Goal: Task Accomplishment & Management: Manage account settings

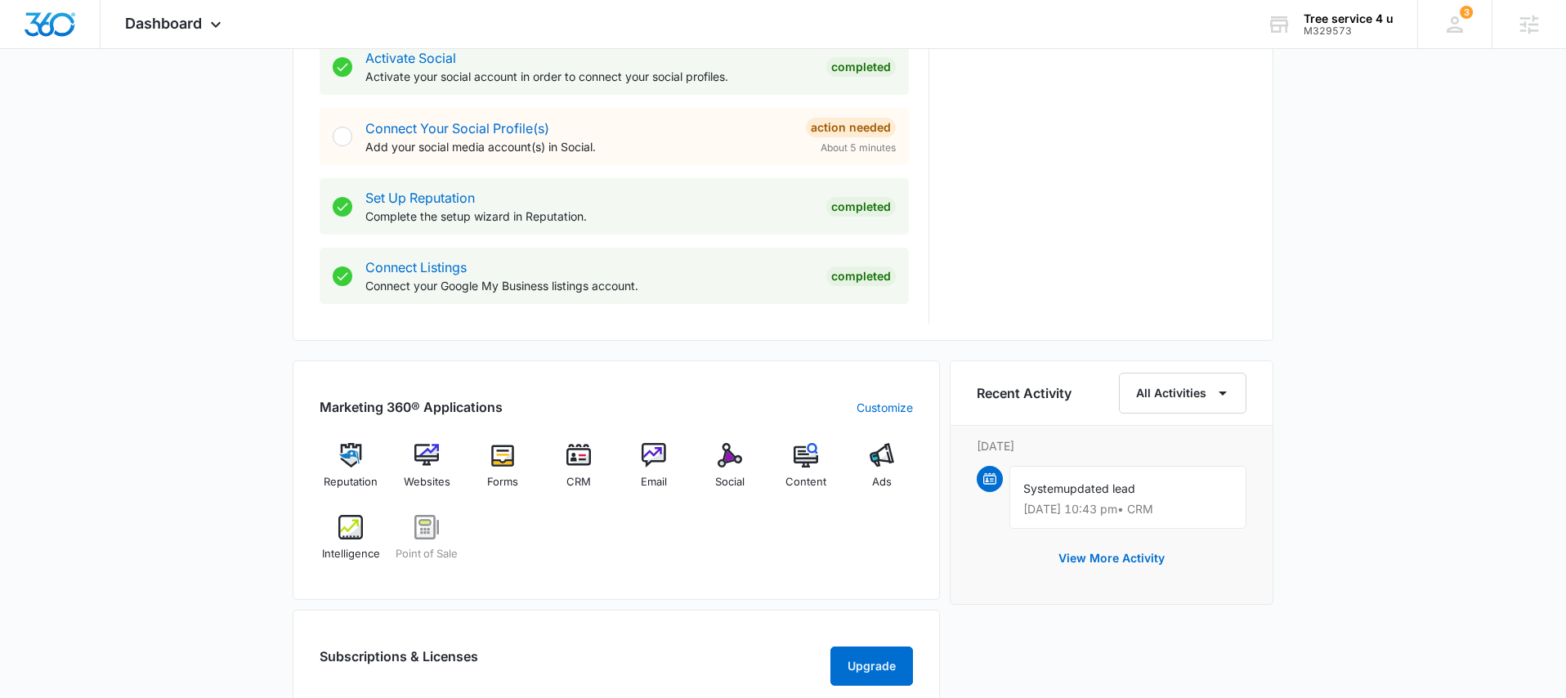
scroll to position [759, 0]
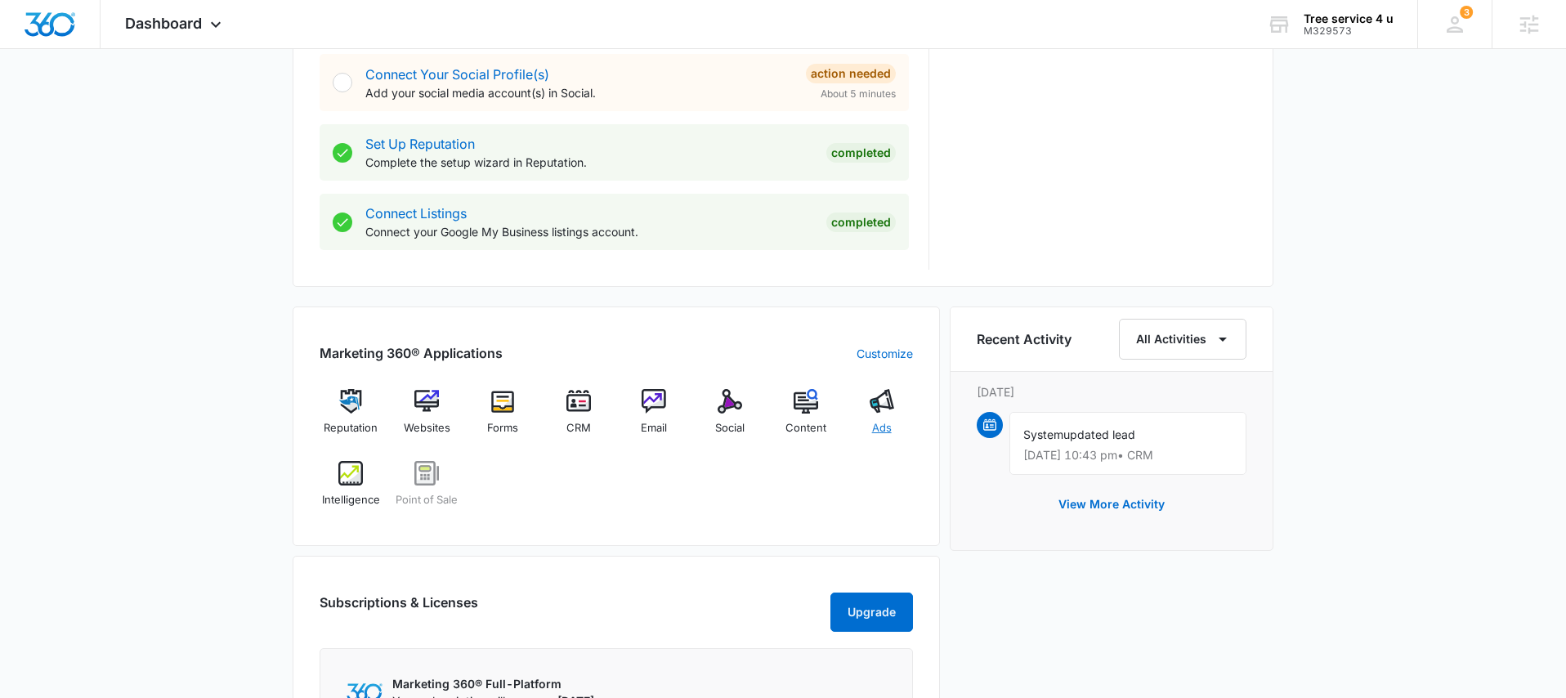
click at [868, 406] on div "Ads" at bounding box center [881, 418] width 63 height 59
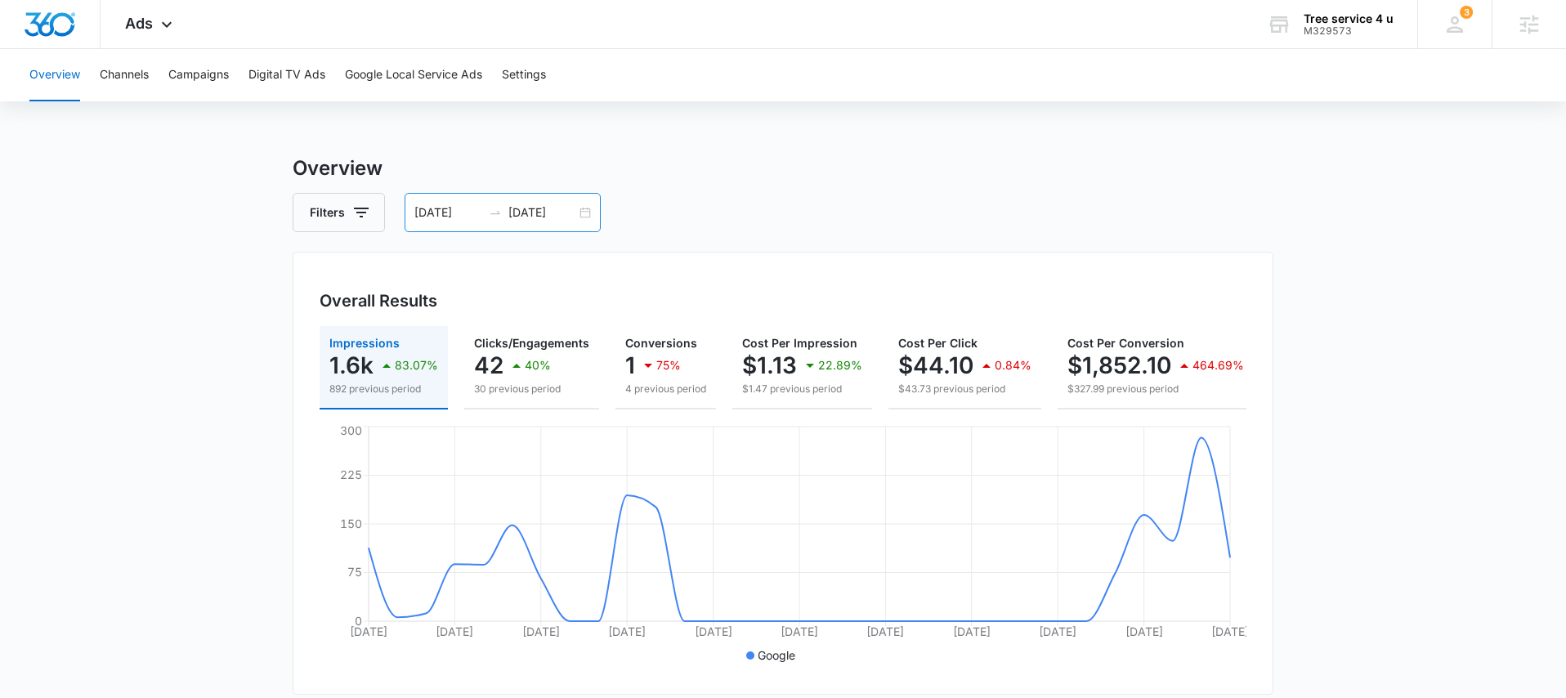
click at [579, 215] on div "07/06/2025 08/05/2025" at bounding box center [503, 212] width 196 height 39
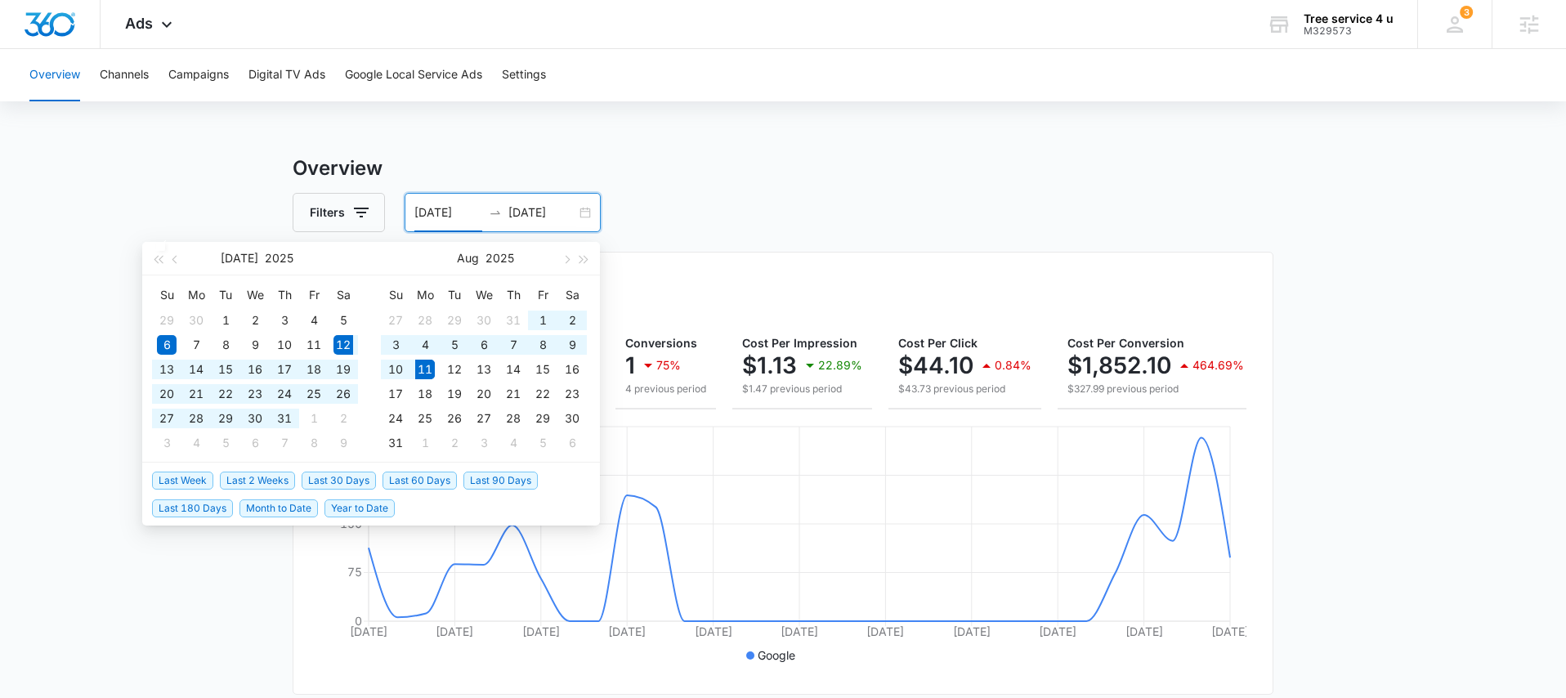
click at [323, 482] on span "Last 30 Days" at bounding box center [339, 481] width 74 height 18
type input "07/12/2025"
type input "08/11/2025"
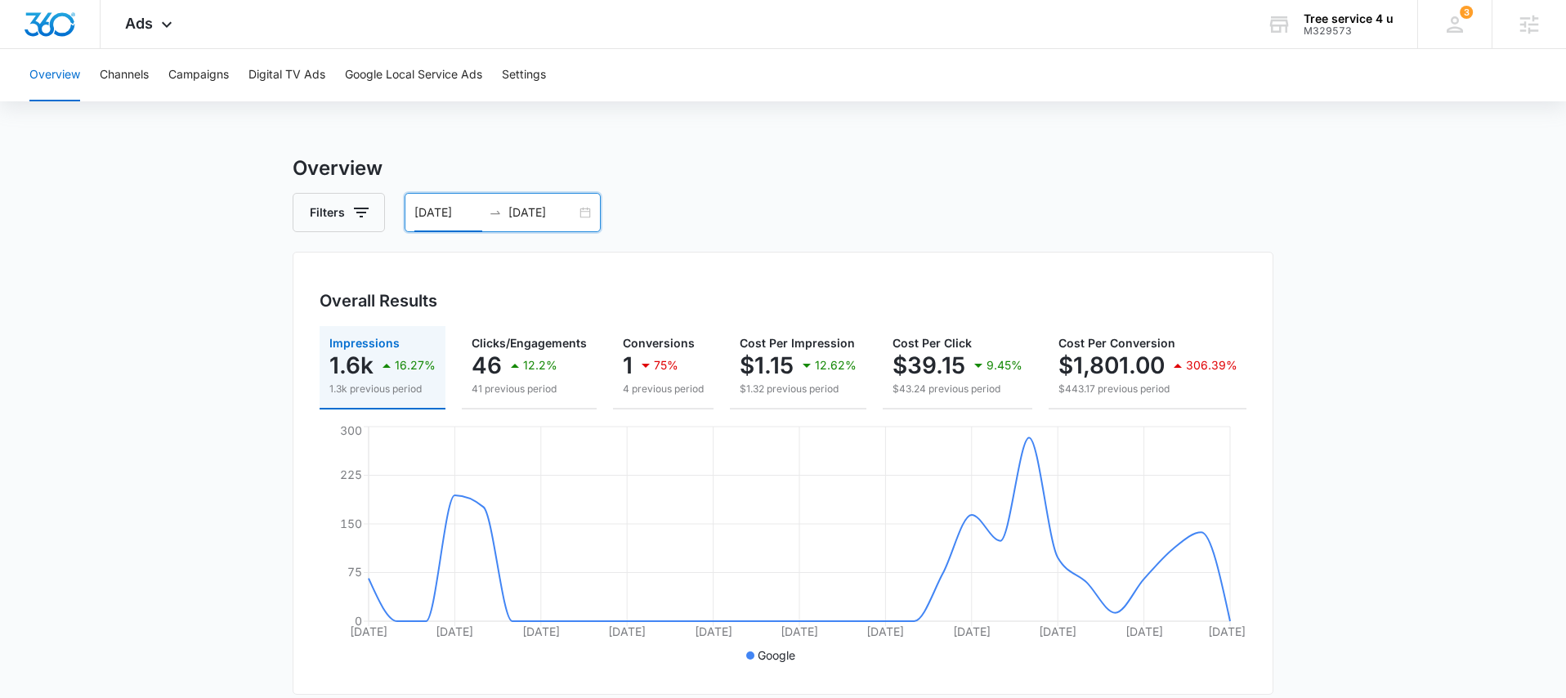
click at [226, 77] on button "Campaigns" at bounding box center [198, 75] width 60 height 52
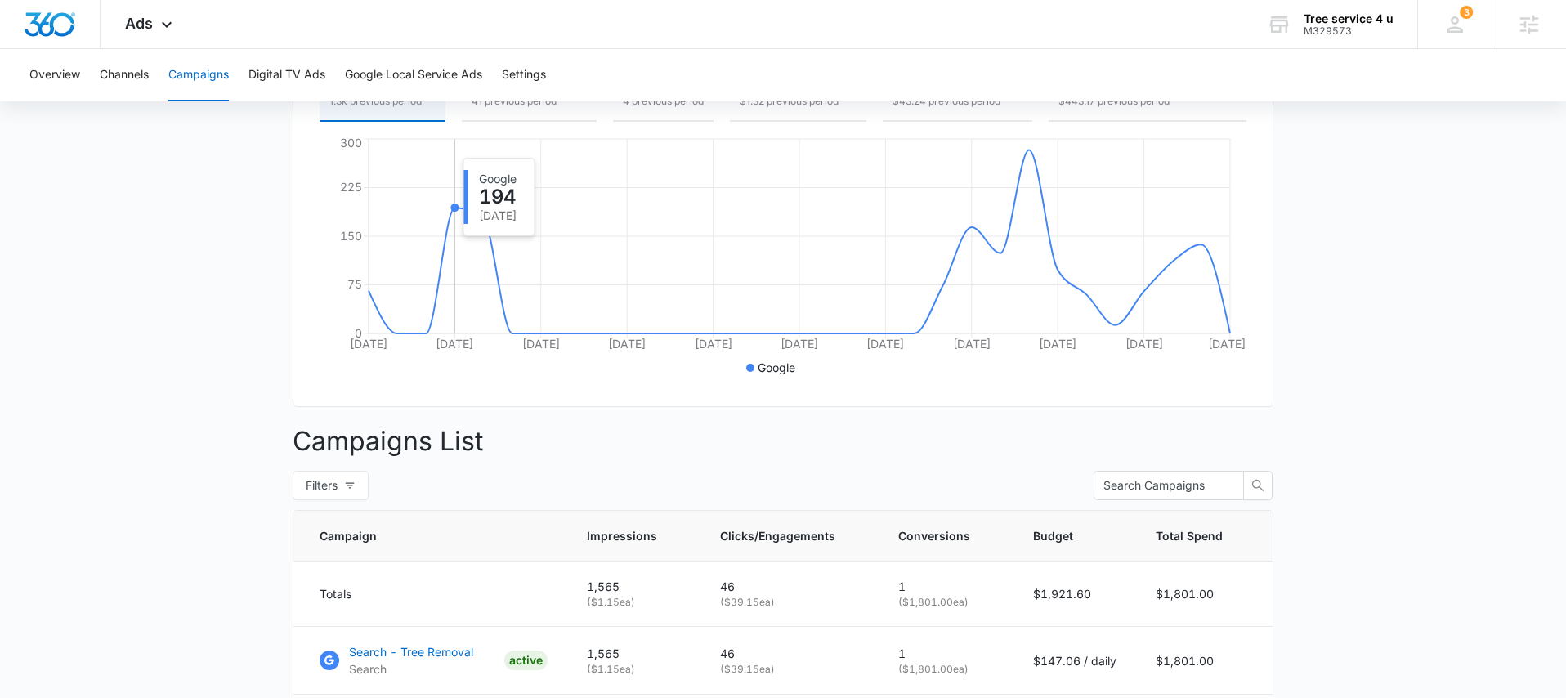
scroll to position [163, 0]
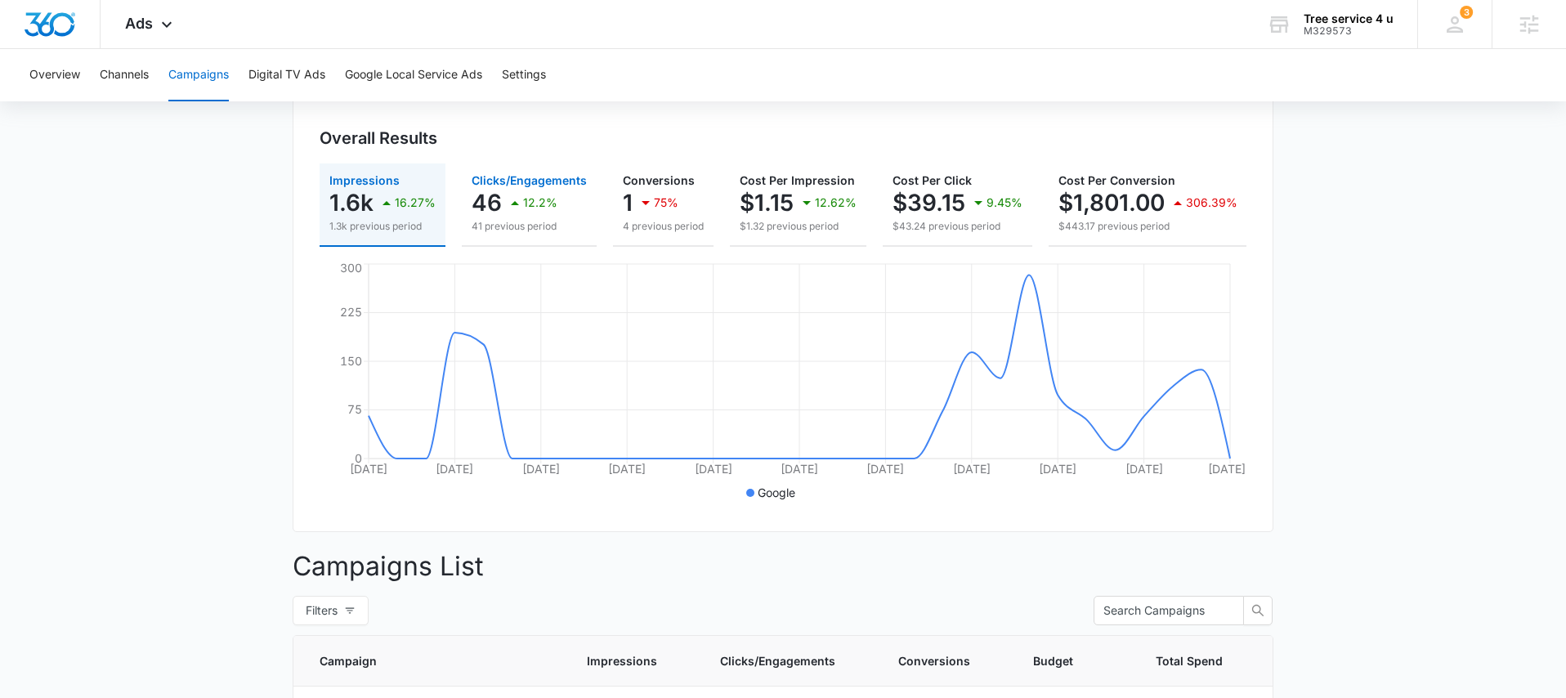
click at [515, 190] on div "12.2%" at bounding box center [531, 202] width 52 height 33
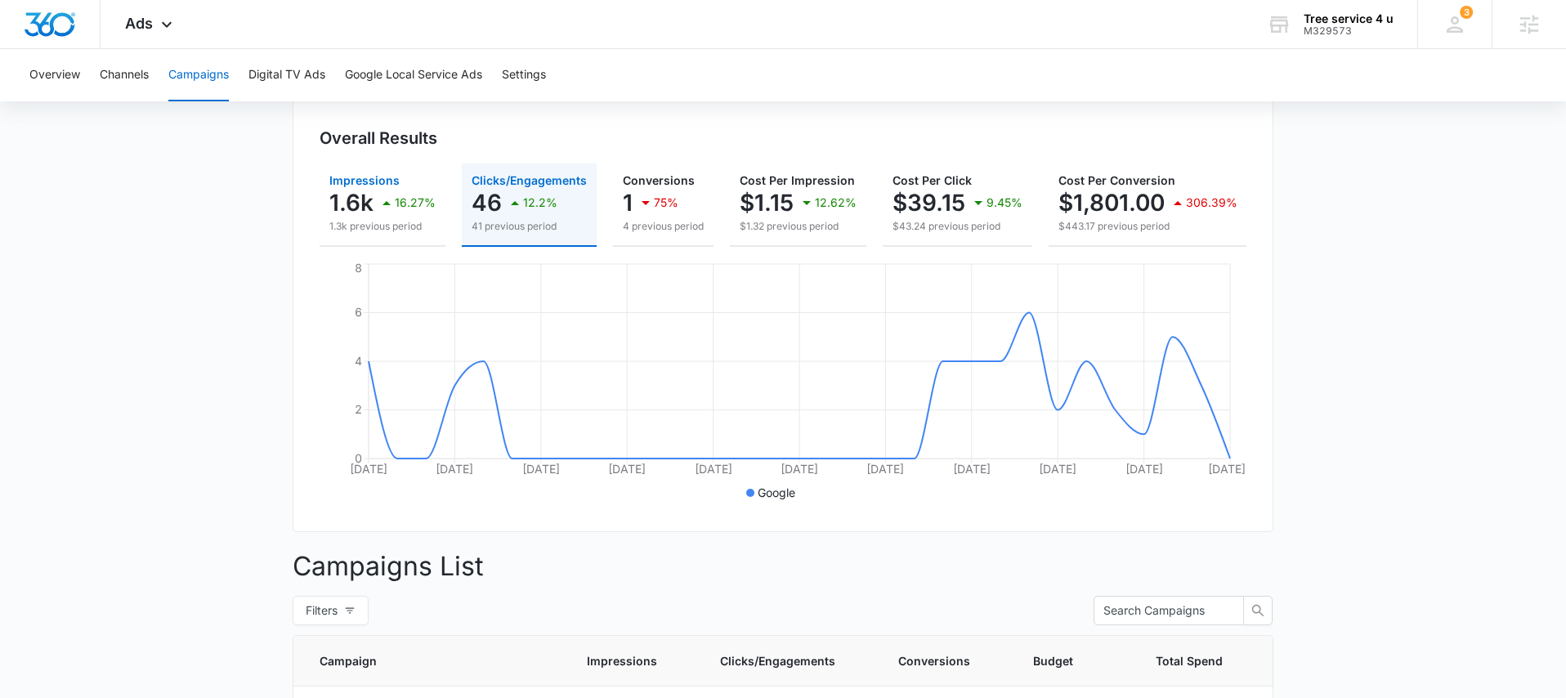
click at [393, 204] on icon "button" at bounding box center [387, 203] width 20 height 20
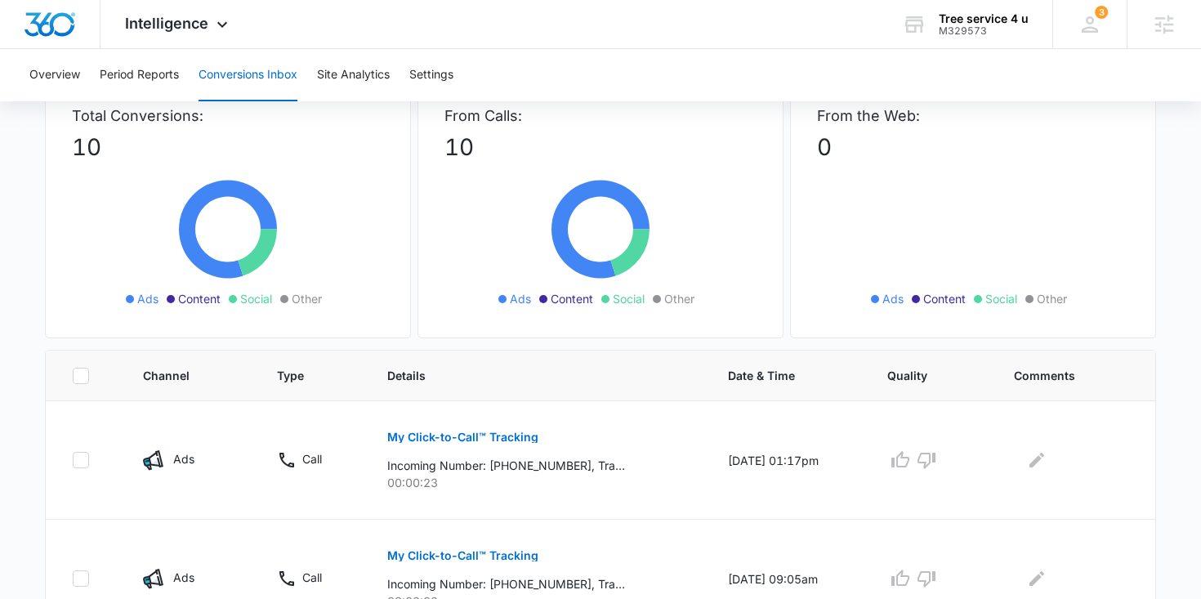
scroll to position [227, 0]
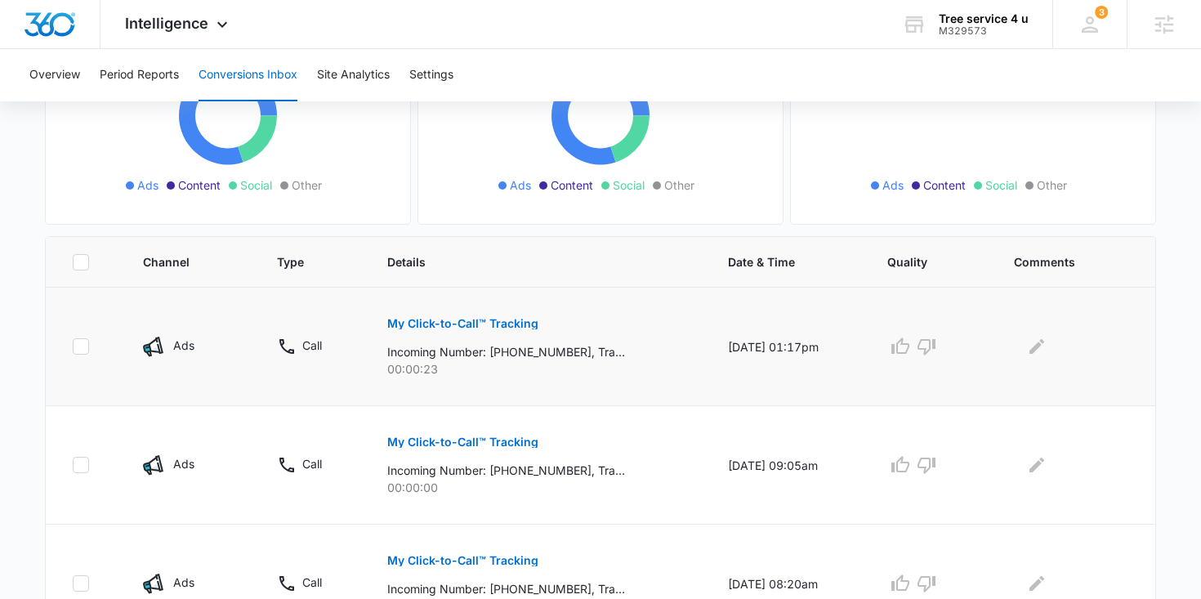
click at [502, 325] on p "My Click-to-Call™ Tracking" at bounding box center [462, 323] width 151 height 11
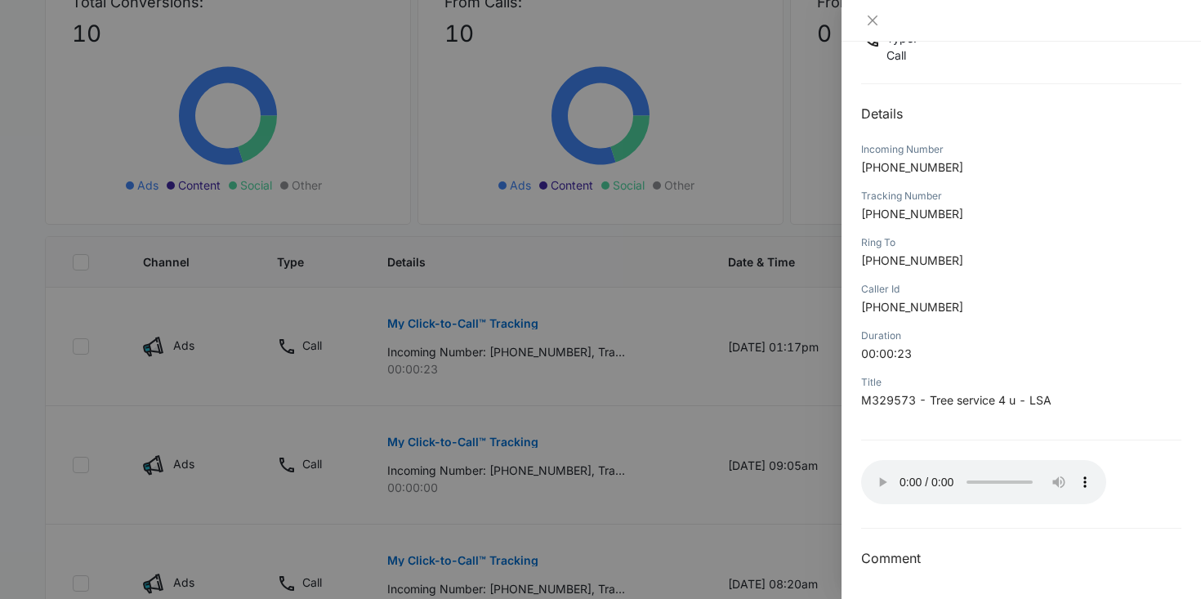
scroll to position [127, 0]
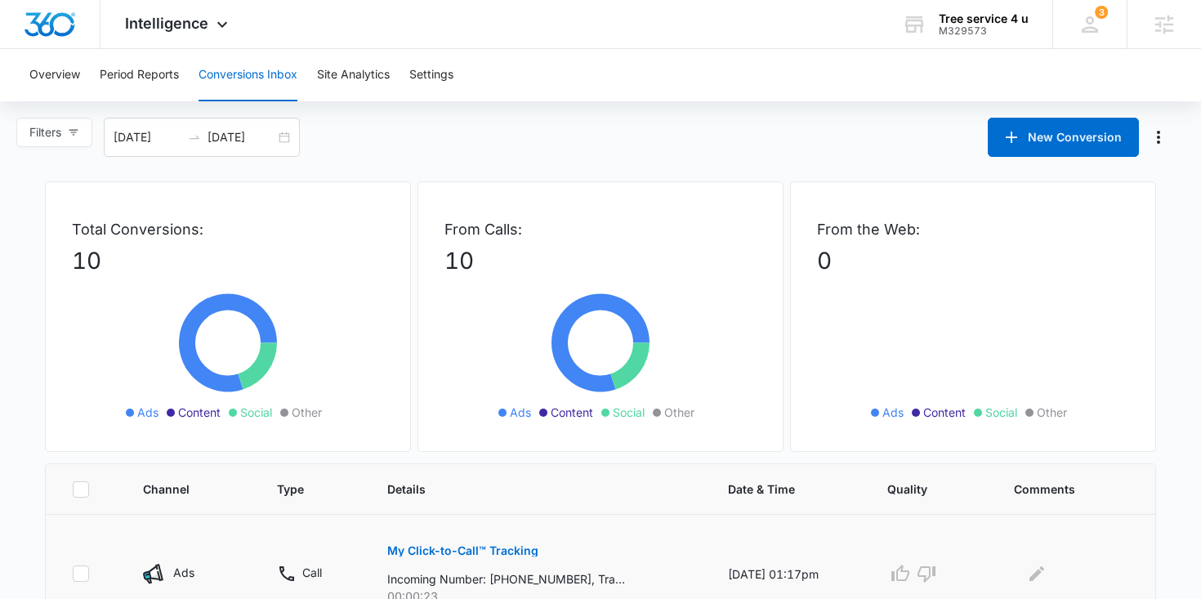
click at [458, 548] on p "My Click-to-Call™ Tracking" at bounding box center [462, 550] width 151 height 11
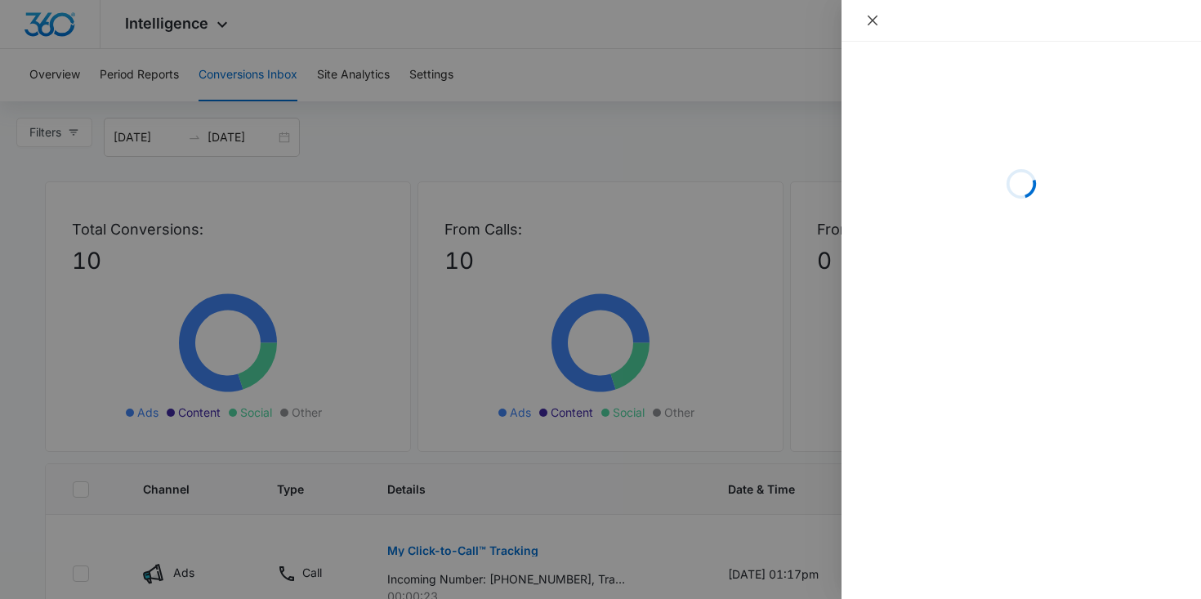
click at [870, 20] on icon "close" at bounding box center [872, 20] width 13 height 13
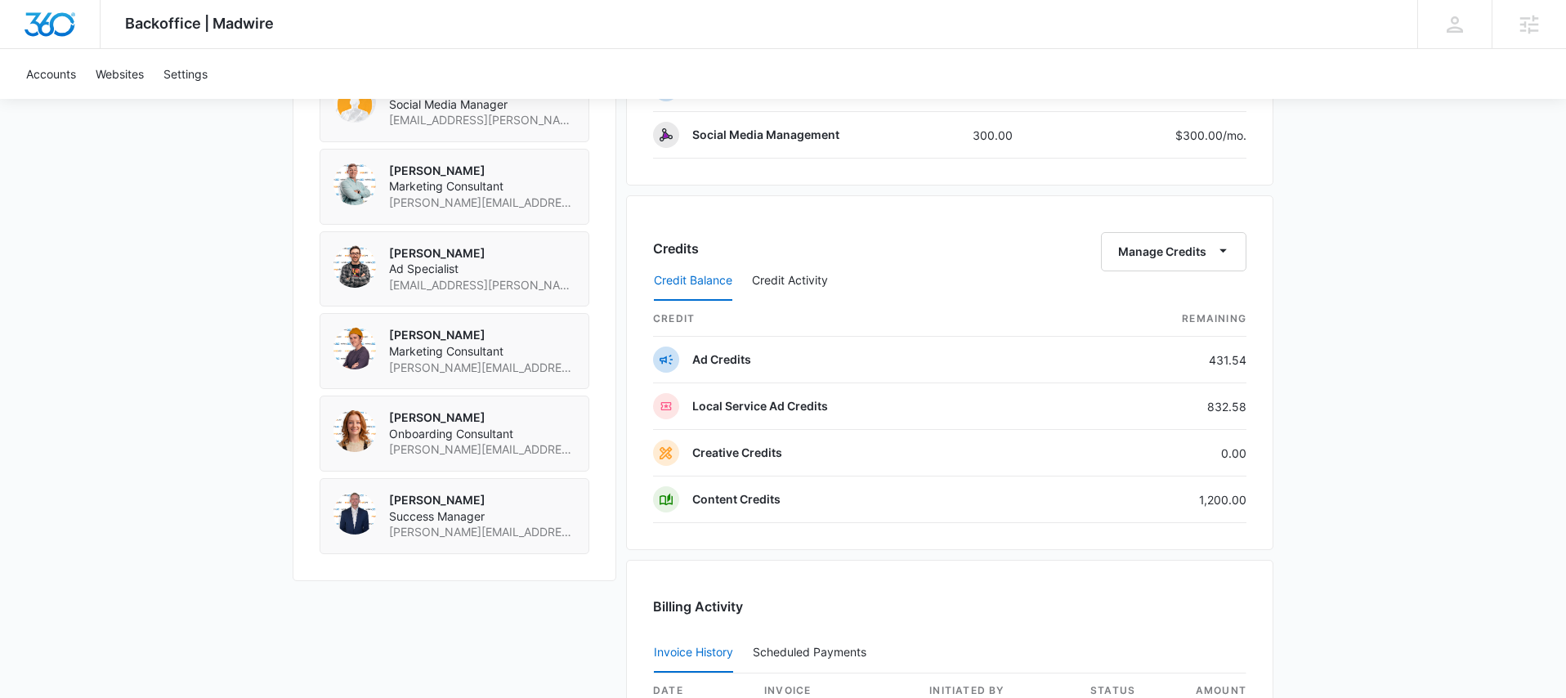
scroll to position [1237, 0]
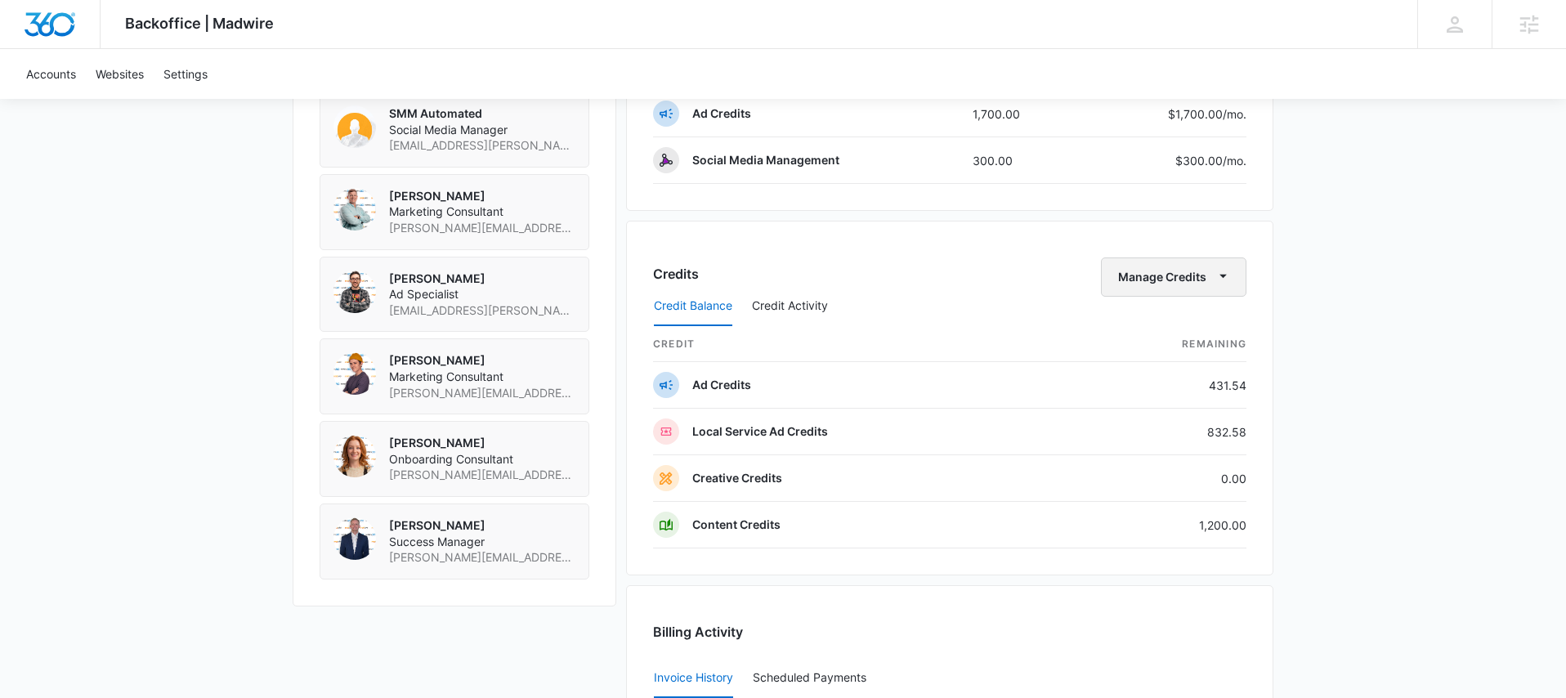
click at [1194, 280] on button "Manage Credits" at bounding box center [1173, 276] width 145 height 39
click at [1182, 321] on button "Transfer Credits" at bounding box center [1175, 329] width 145 height 25
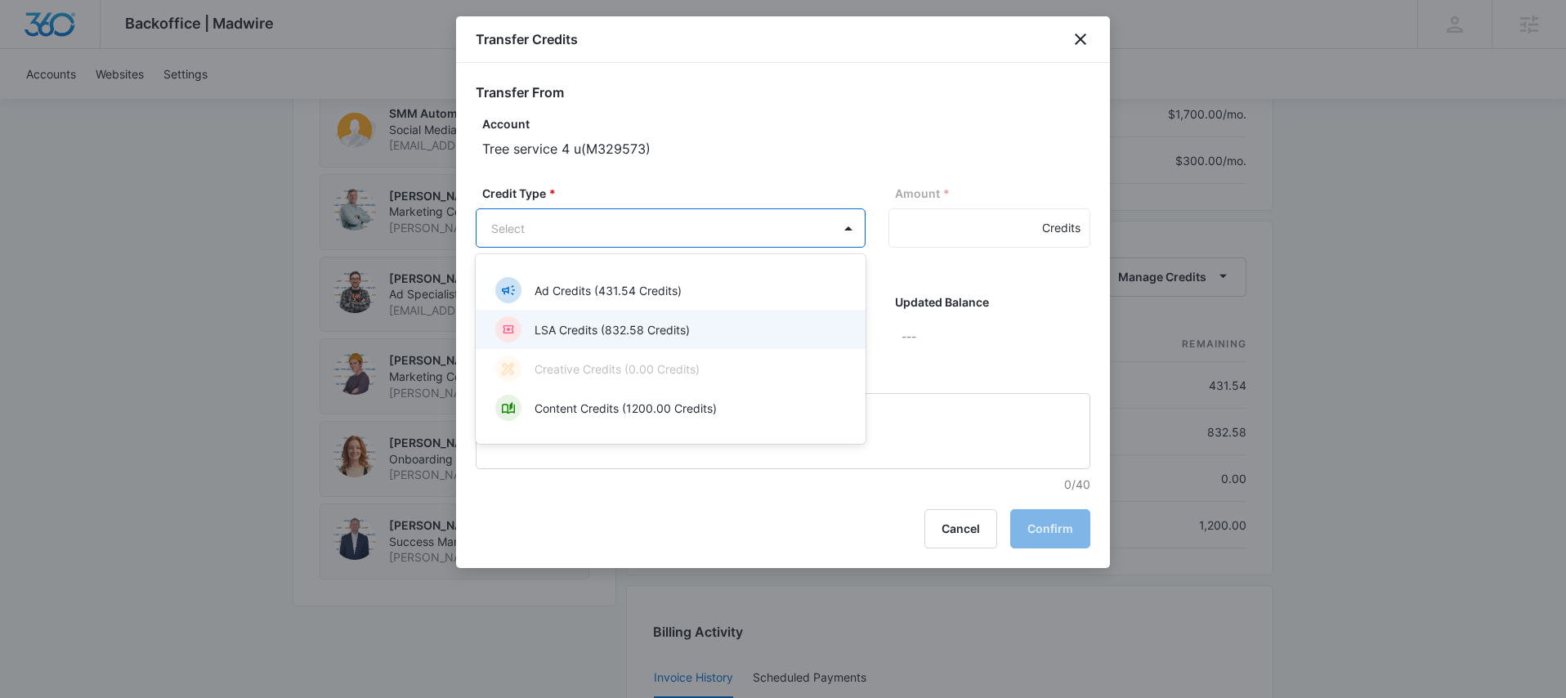
click at [658, 320] on div "LSA Credits (832.58 Credits)" at bounding box center [668, 329] width 347 height 26
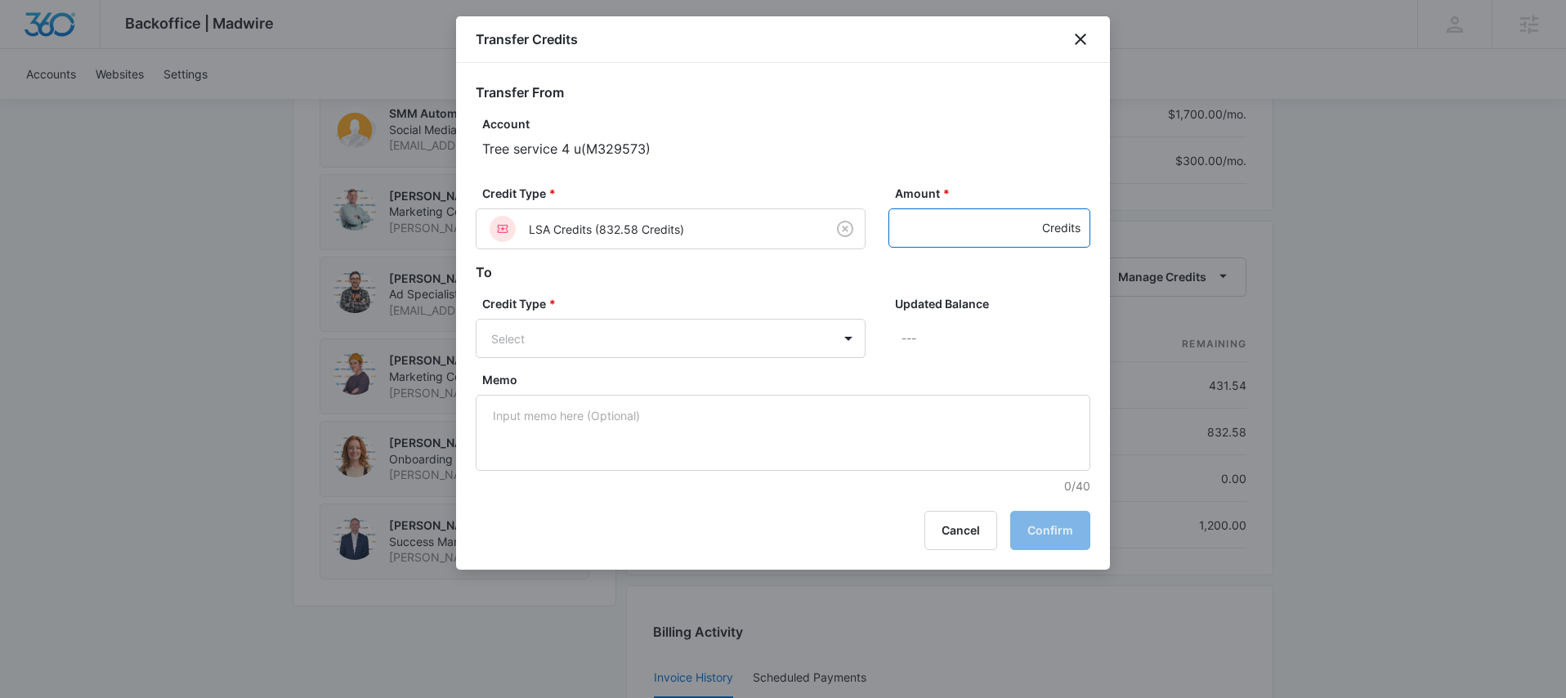
click at [893, 239] on input "Amount *" at bounding box center [989, 227] width 202 height 39
type input "250"
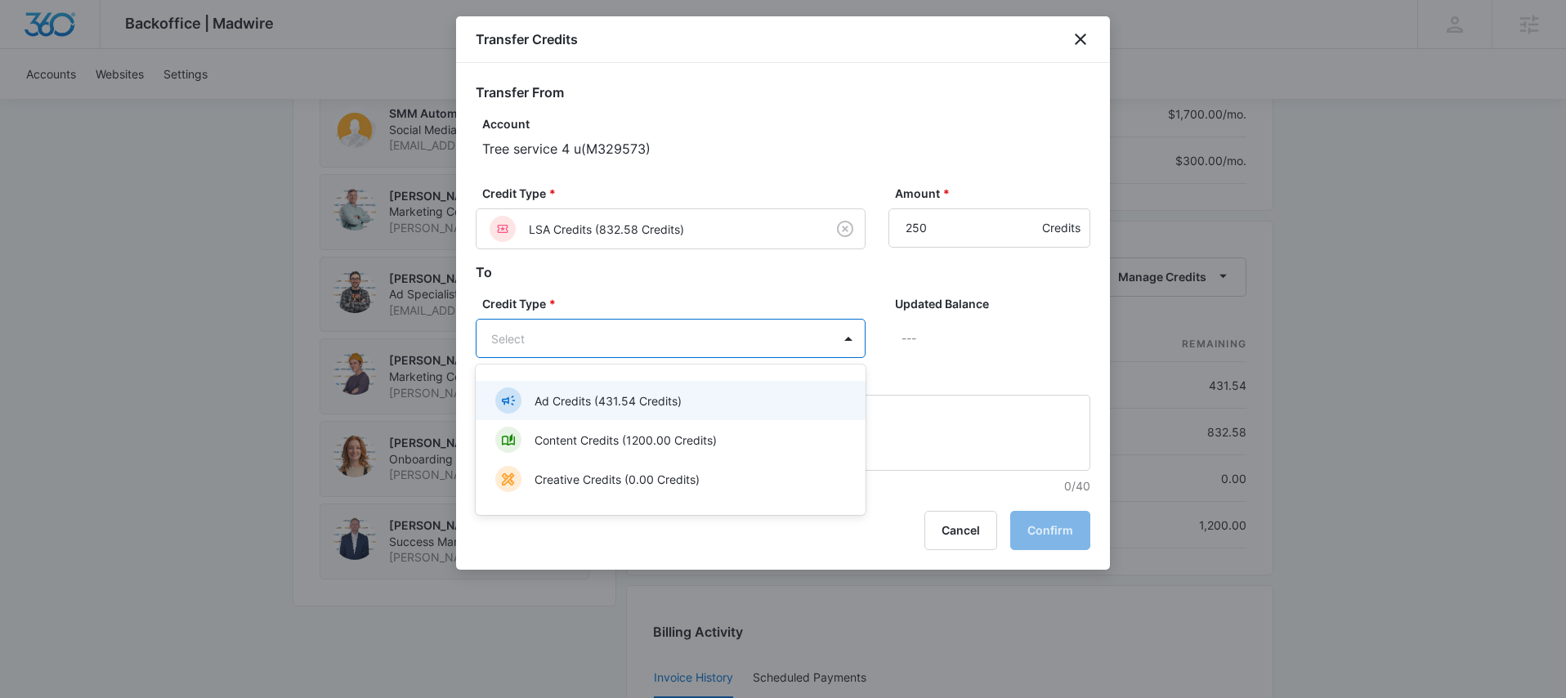
click at [715, 392] on div "Ad Credits (431.54 Credits)" at bounding box center [668, 400] width 347 height 26
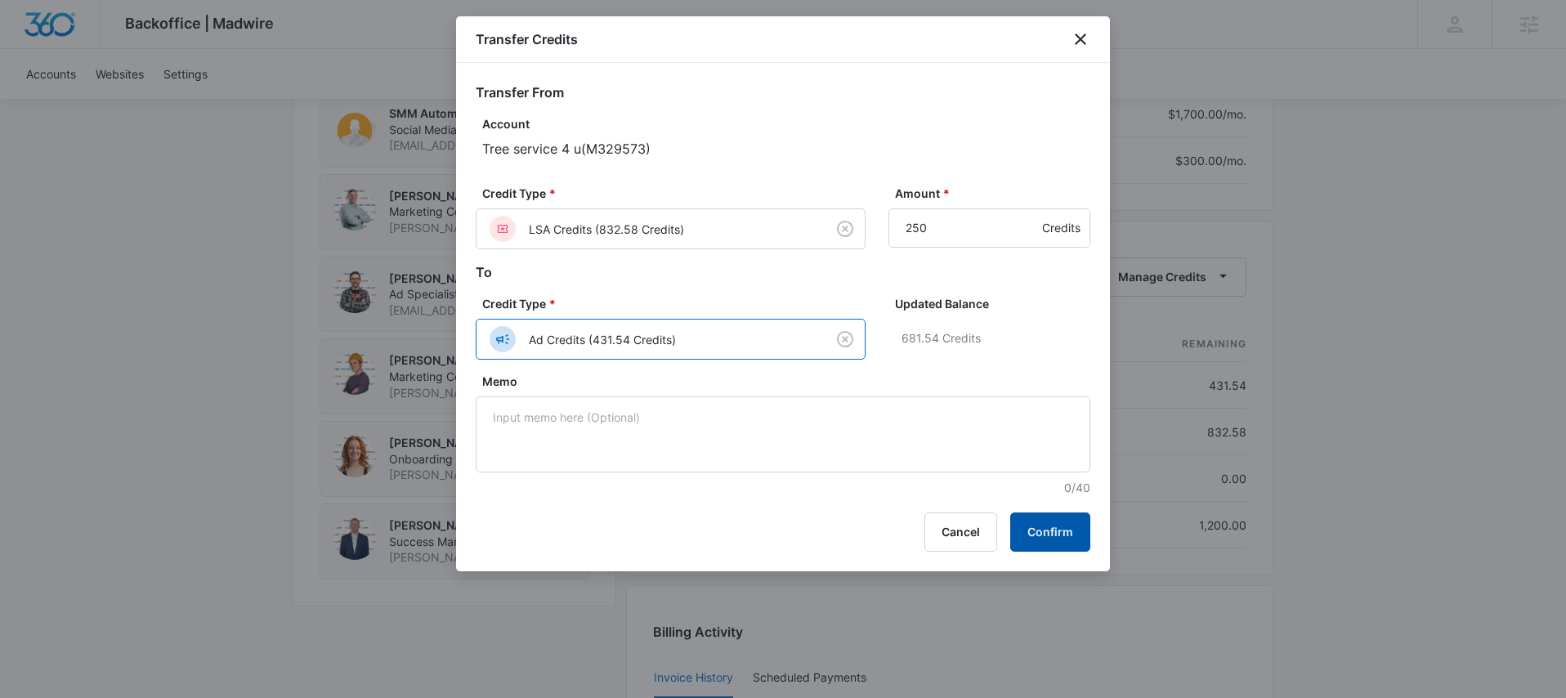
click at [1019, 526] on button "Confirm" at bounding box center [1050, 531] width 80 height 39
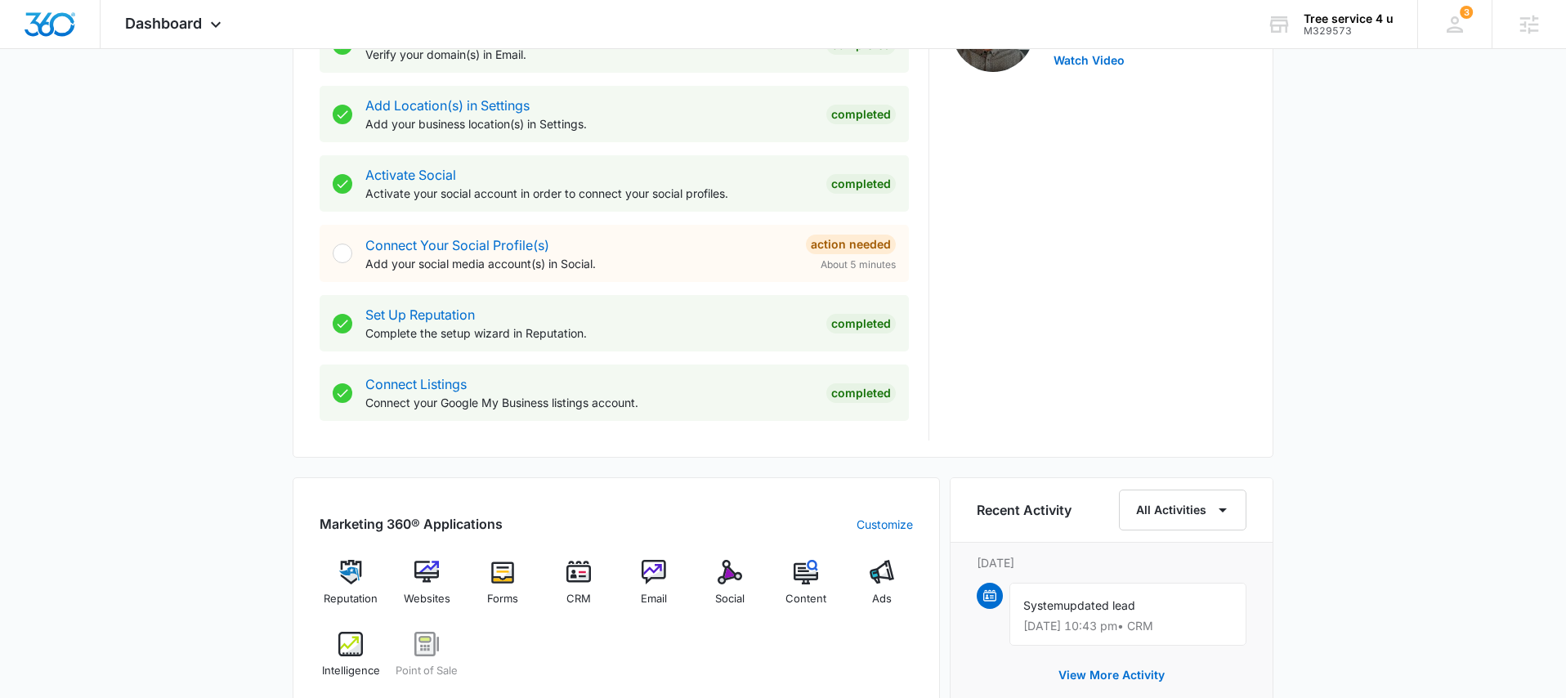
scroll to position [599, 0]
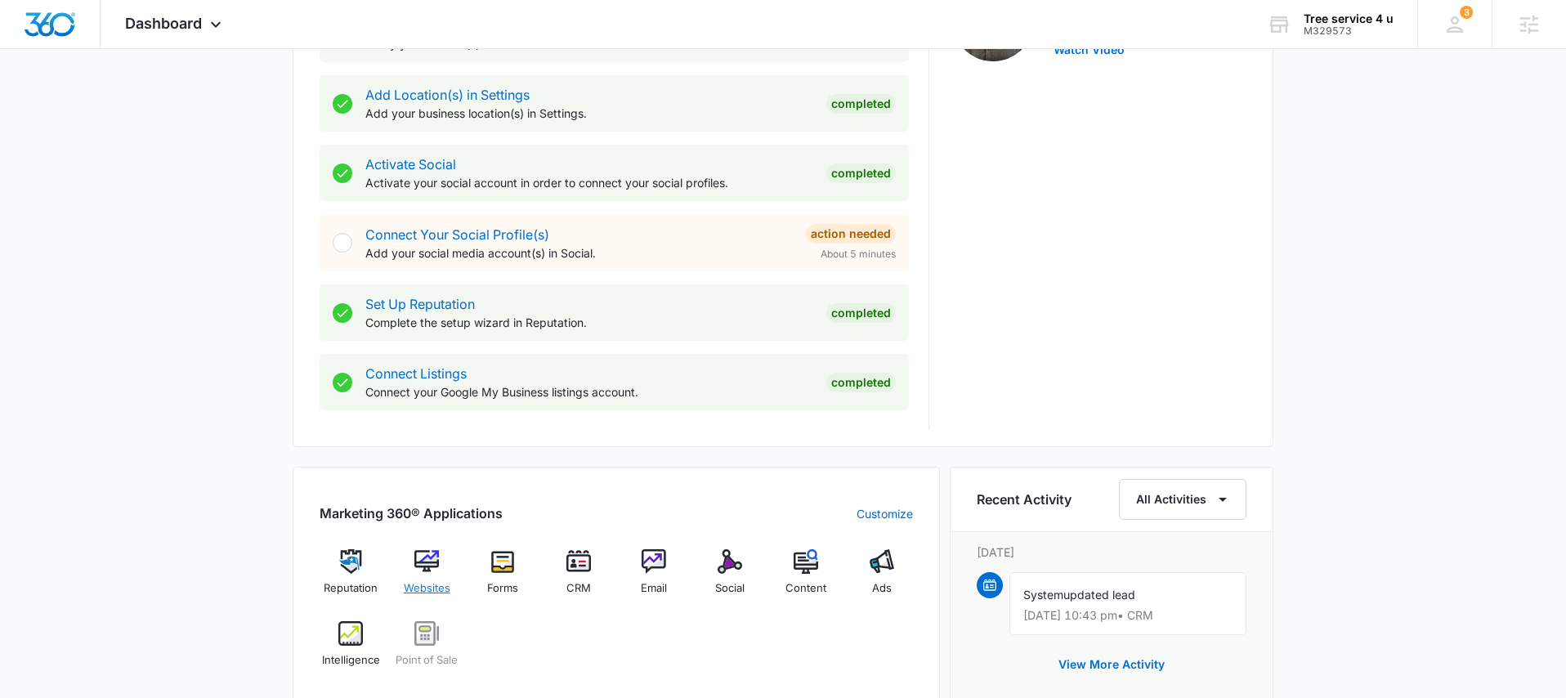
click at [430, 577] on div "Websites" at bounding box center [427, 578] width 63 height 59
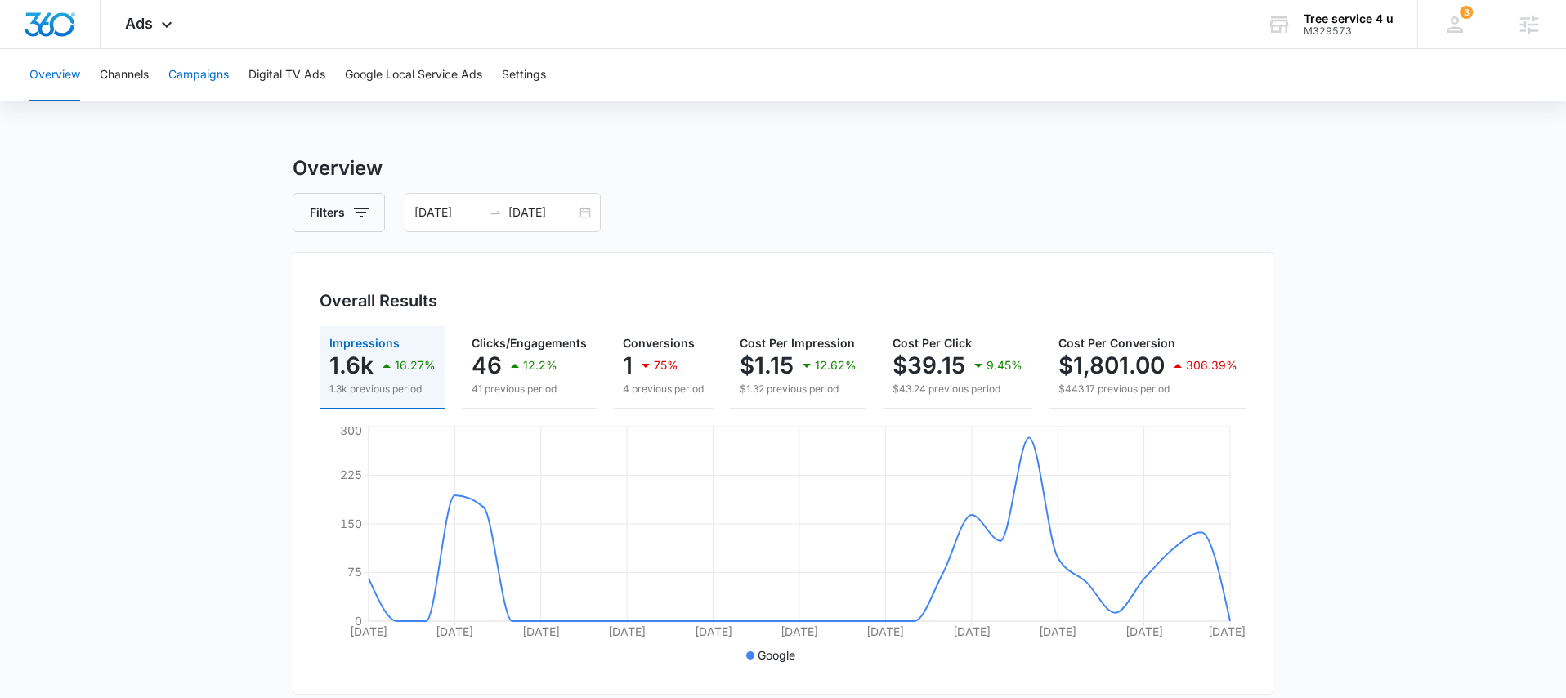
click at [209, 63] on button "Campaigns" at bounding box center [198, 75] width 60 height 52
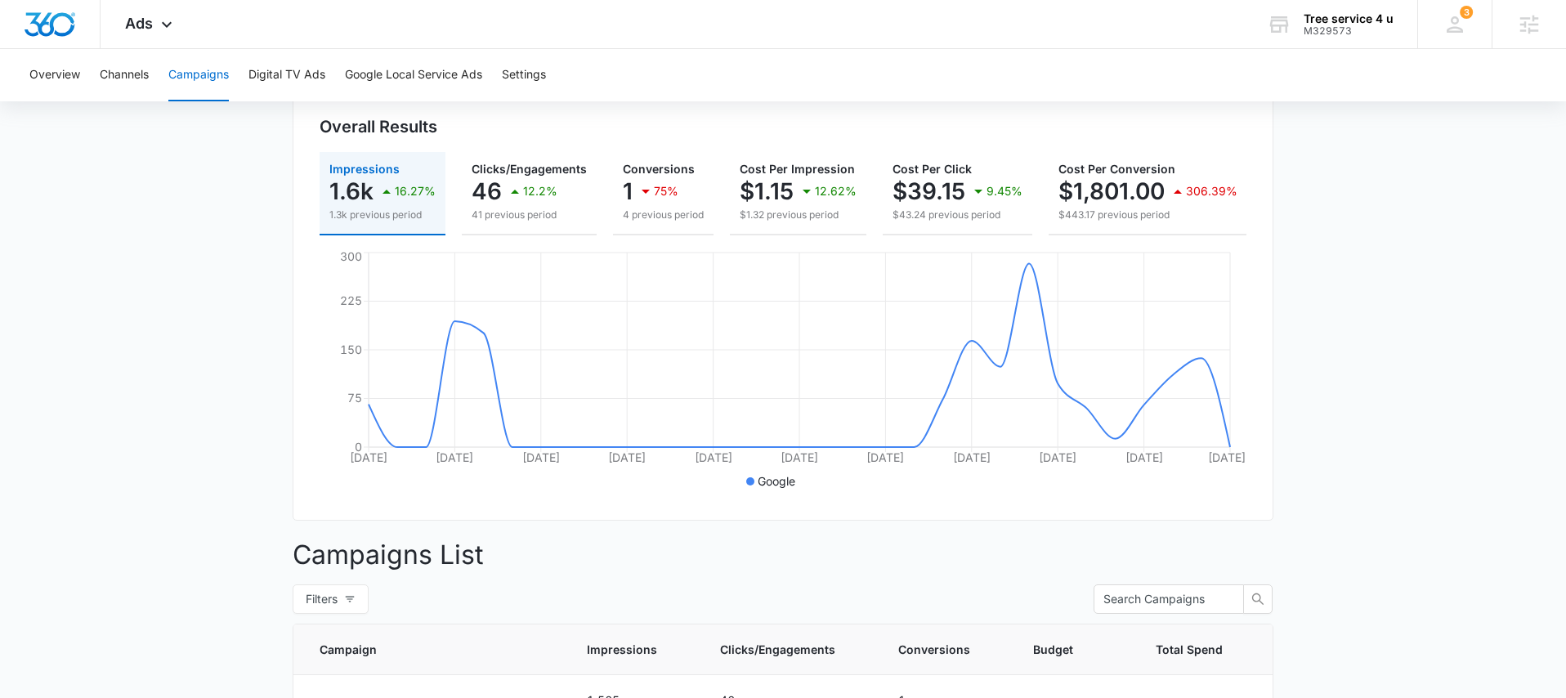
scroll to position [468, 0]
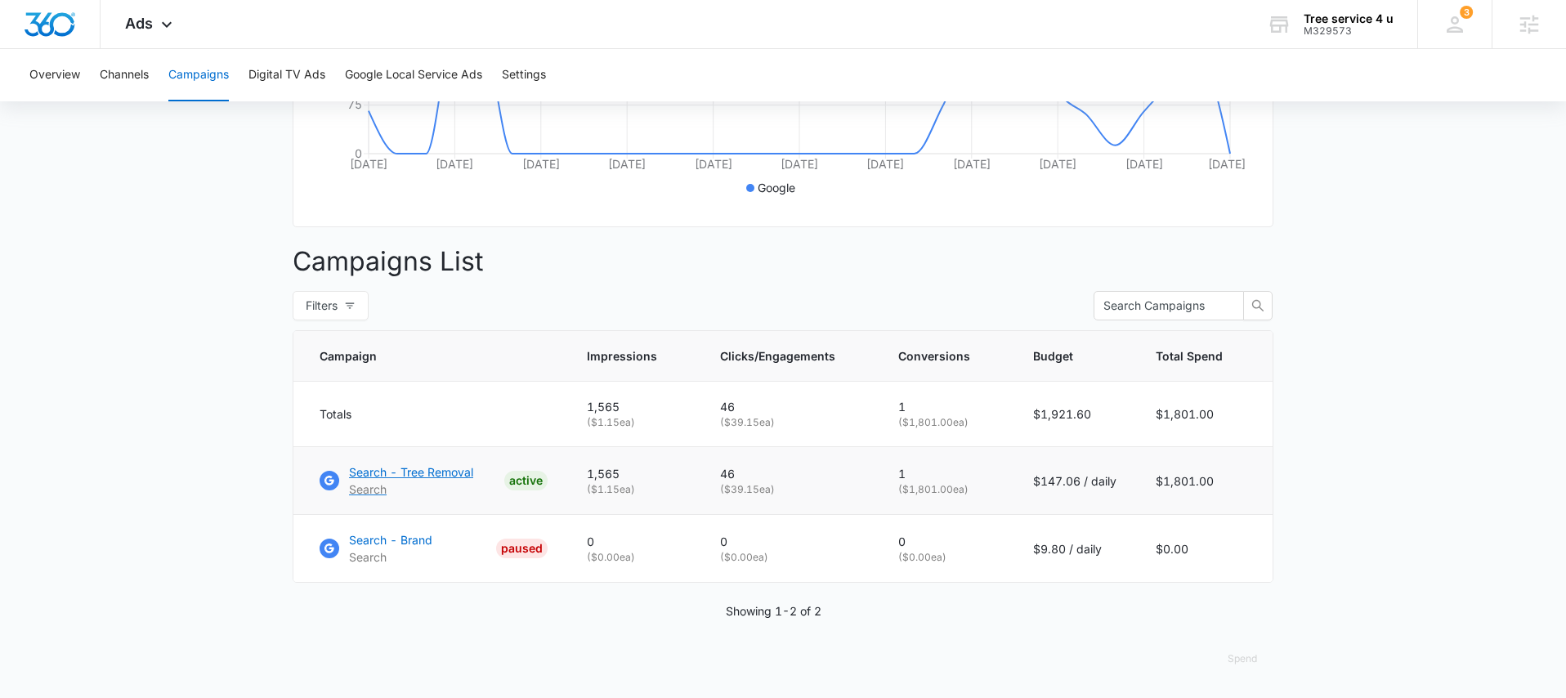
click at [397, 468] on p "Search - Tree Removal" at bounding box center [411, 471] width 124 height 17
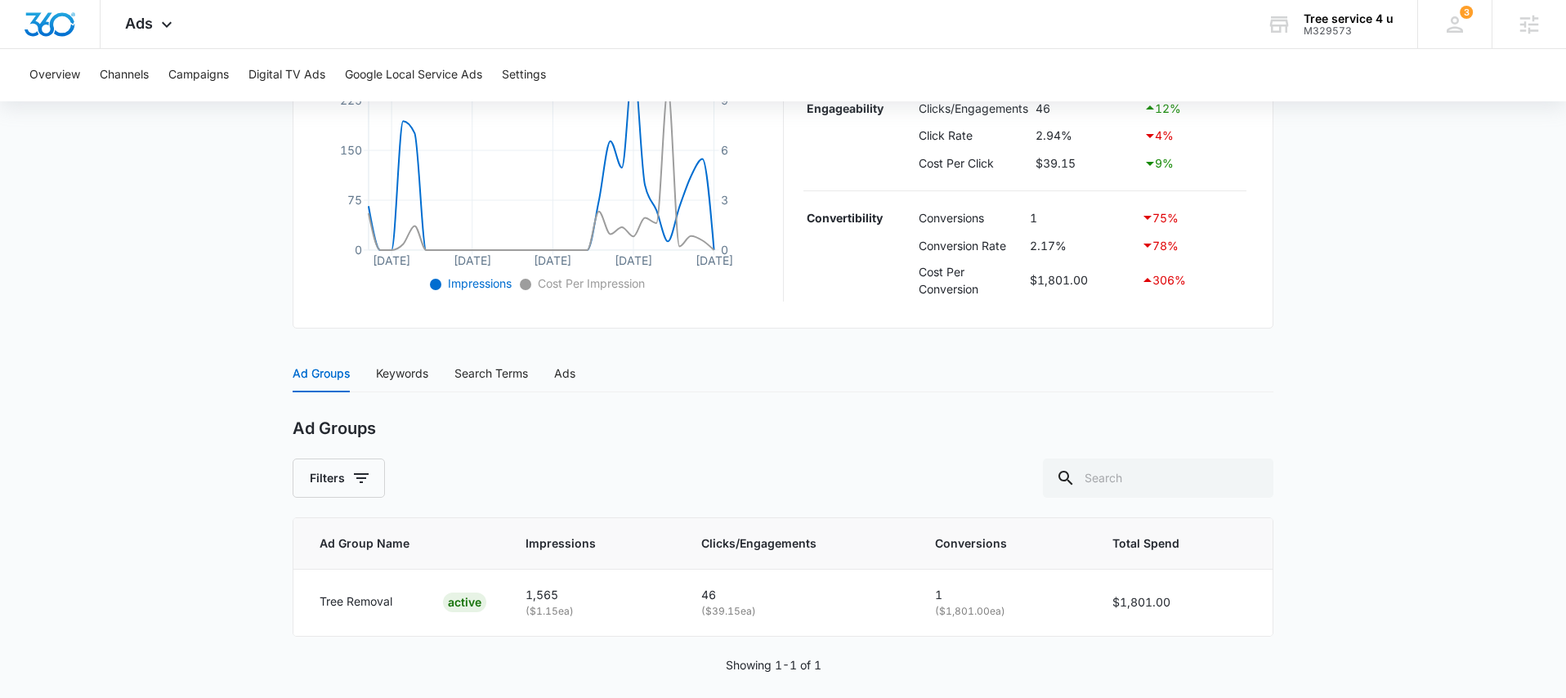
scroll to position [442, 0]
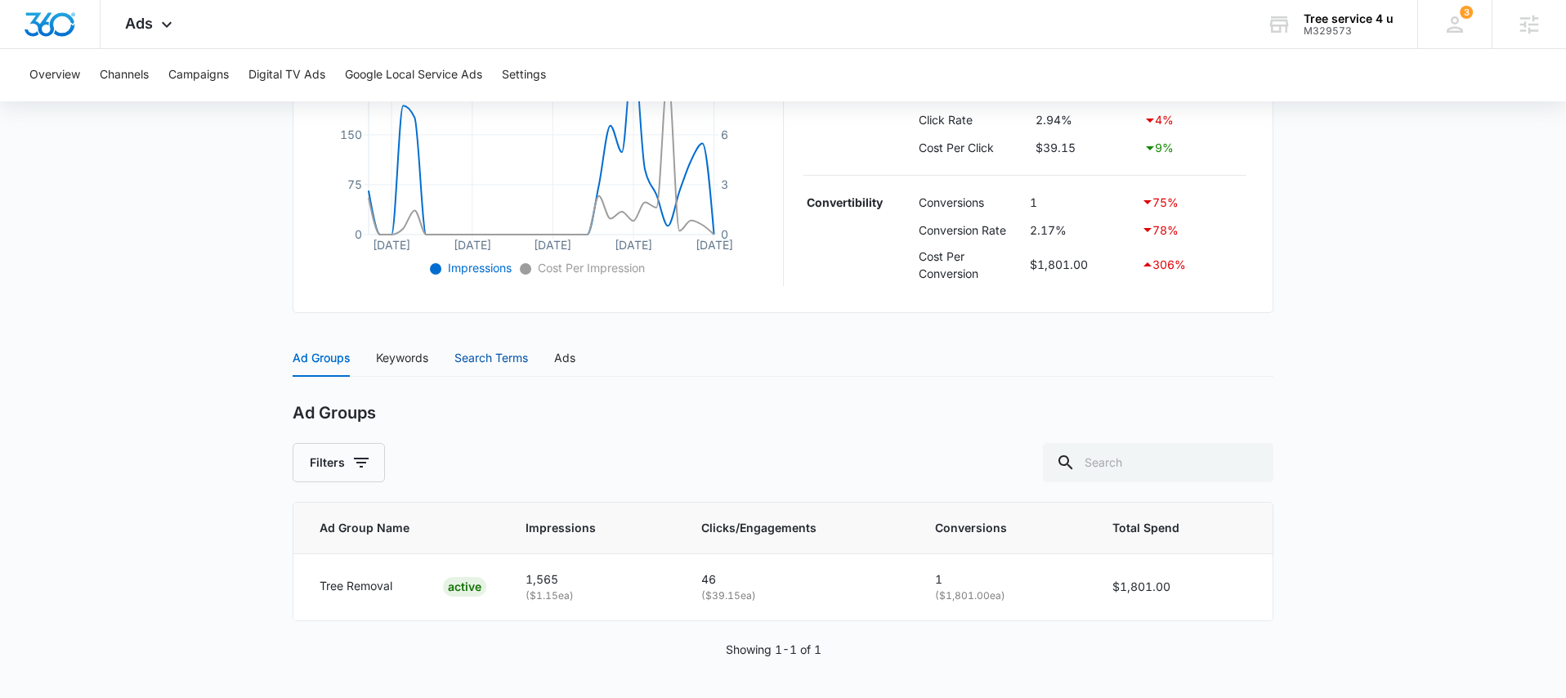
click at [502, 356] on div "Search Terms" at bounding box center [491, 358] width 74 height 18
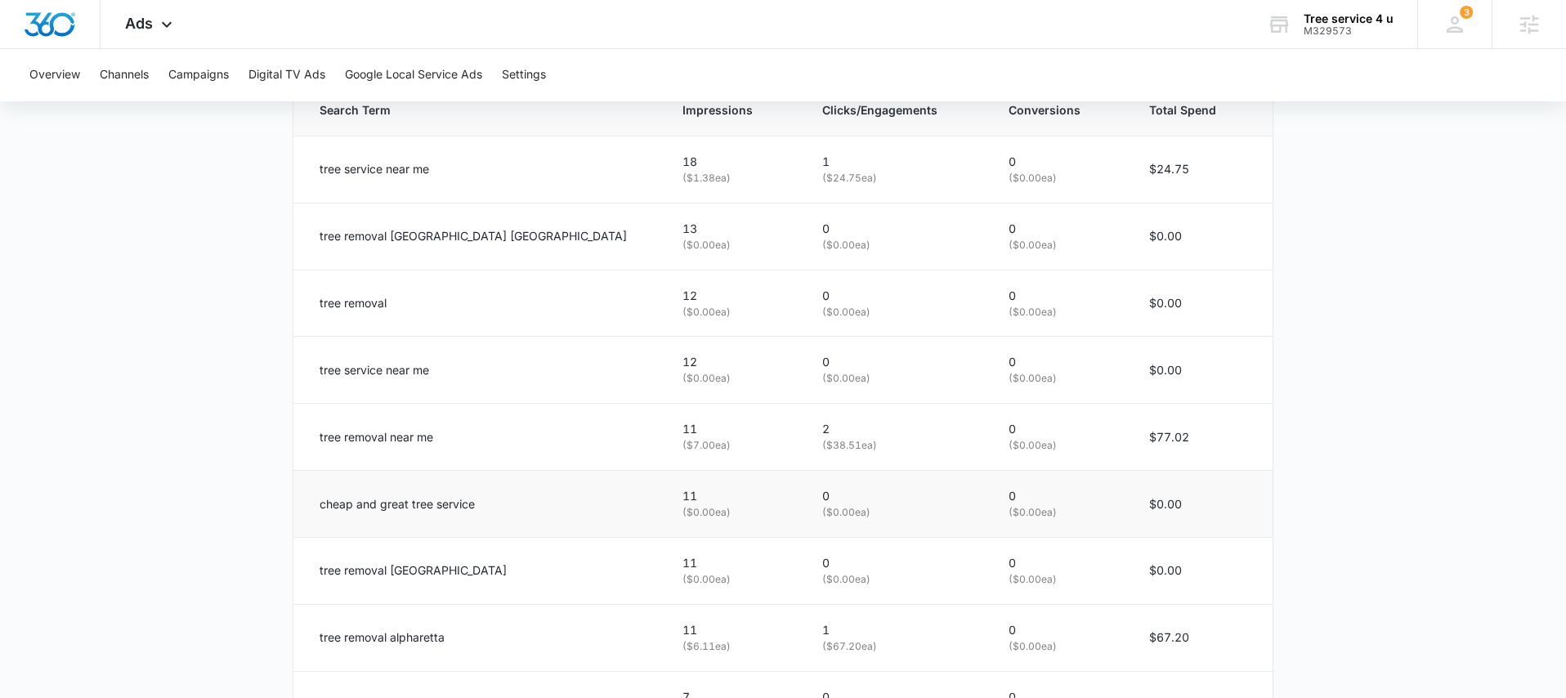
scroll to position [863, 0]
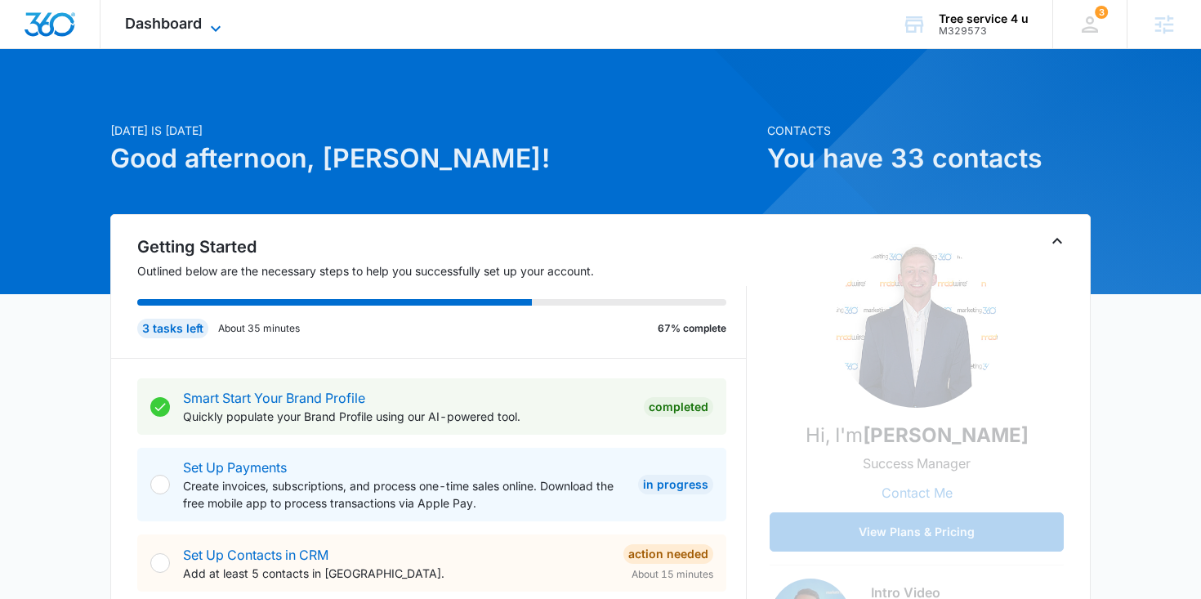
click at [213, 25] on icon at bounding box center [216, 29] width 20 height 20
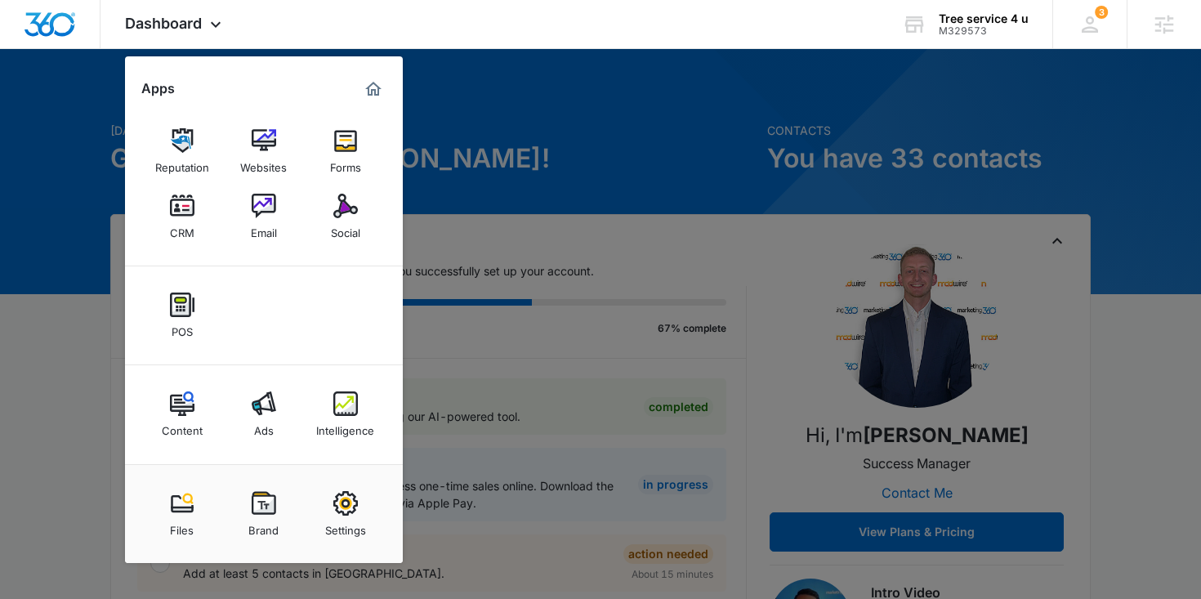
drag, startPoint x: 351, startPoint y: 425, endPoint x: 347, endPoint y: 414, distance: 12.4
click at [351, 425] on div "Intelligence" at bounding box center [345, 426] width 58 height 21
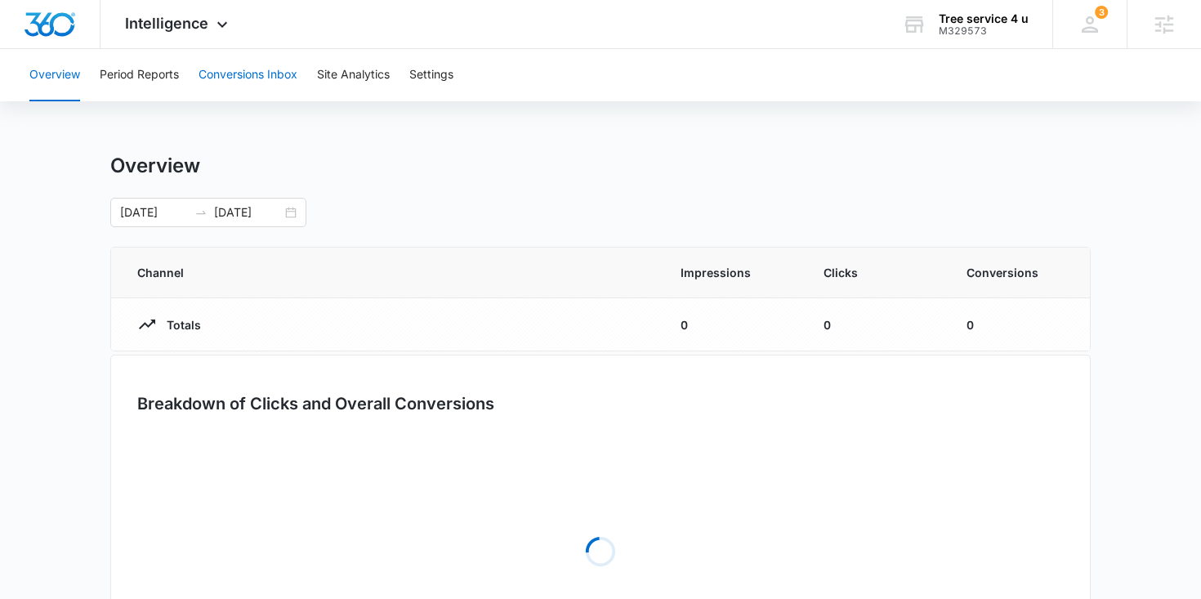
click at [262, 77] on button "Conversions Inbox" at bounding box center [248, 75] width 99 height 52
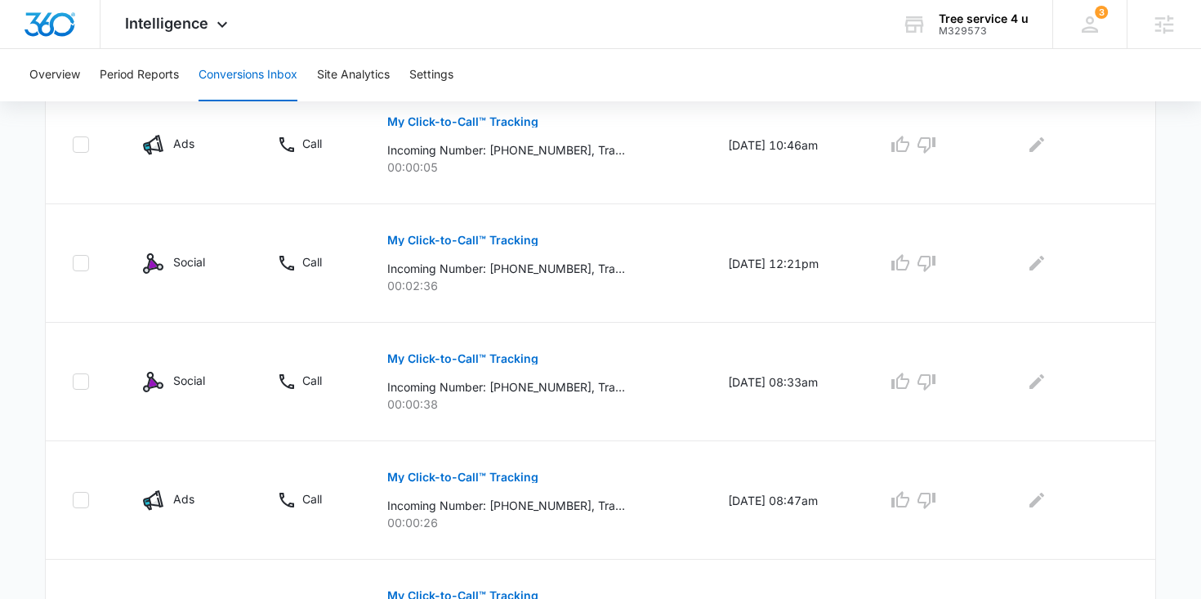
scroll to position [1138, 0]
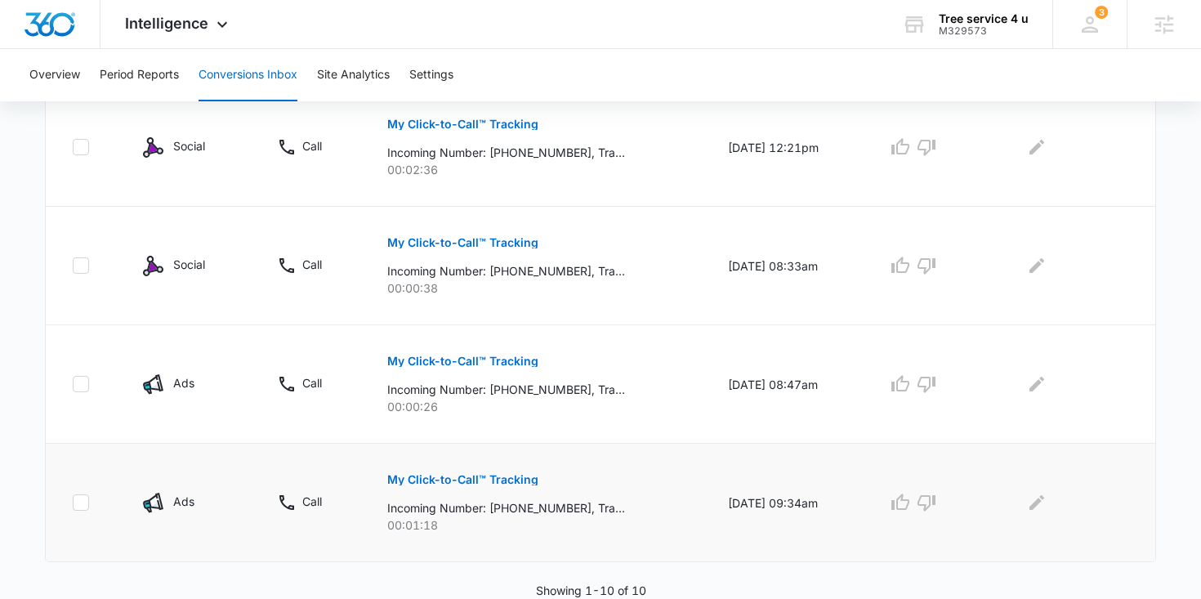
click at [496, 474] on p "My Click-to-Call™ Tracking" at bounding box center [462, 479] width 151 height 11
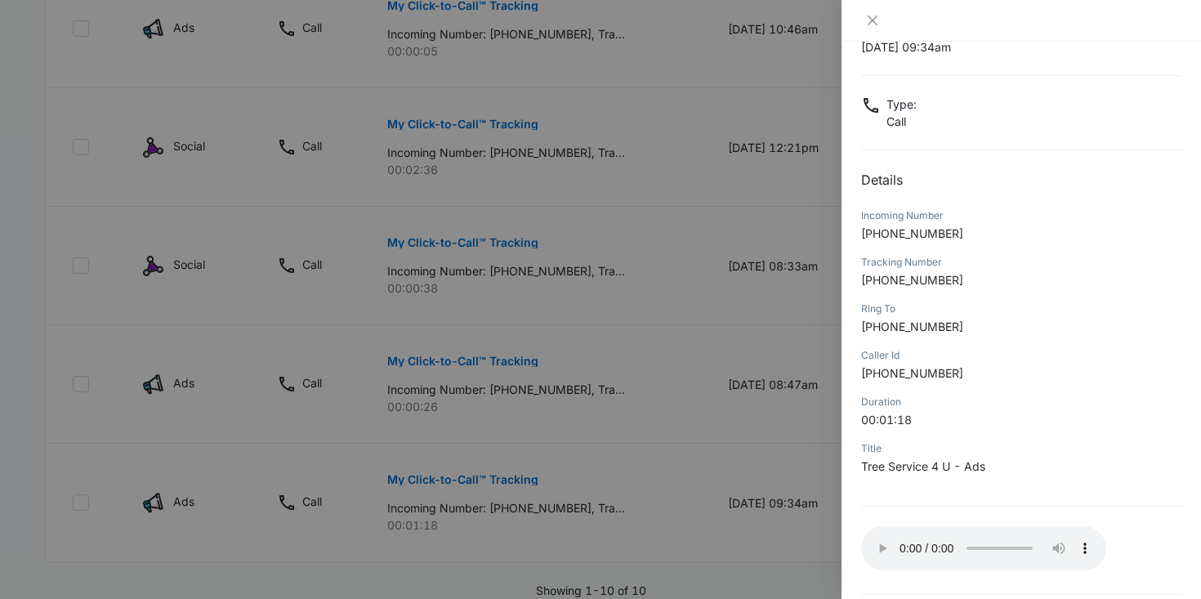
scroll to position [127, 0]
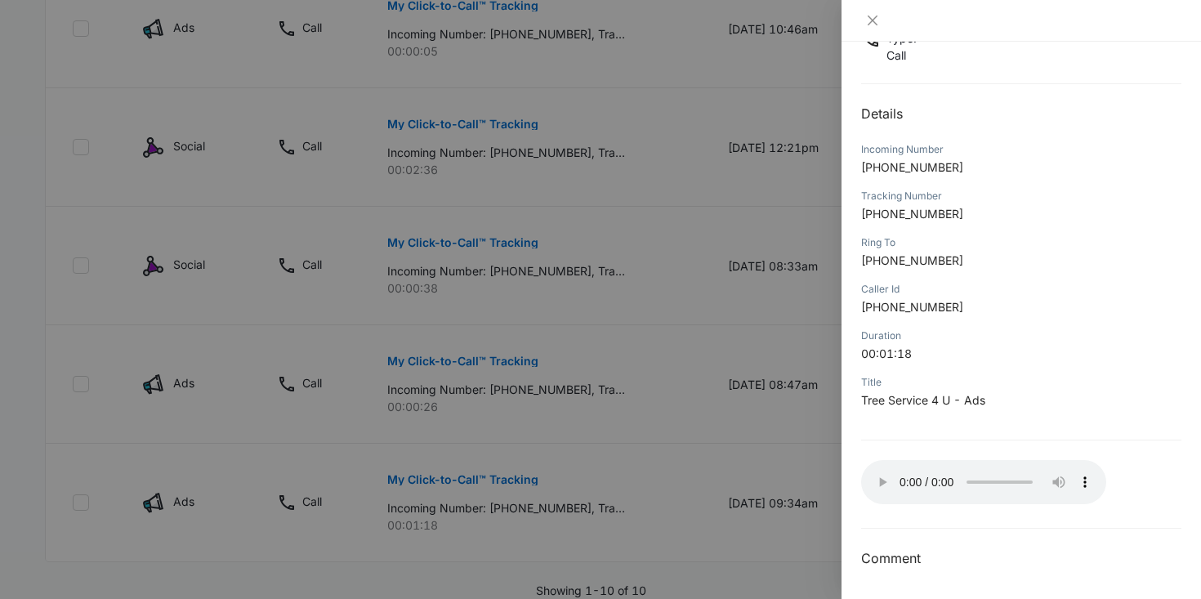
click at [609, 450] on div at bounding box center [600, 299] width 1201 height 599
